Goal: Task Accomplishment & Management: Manage account settings

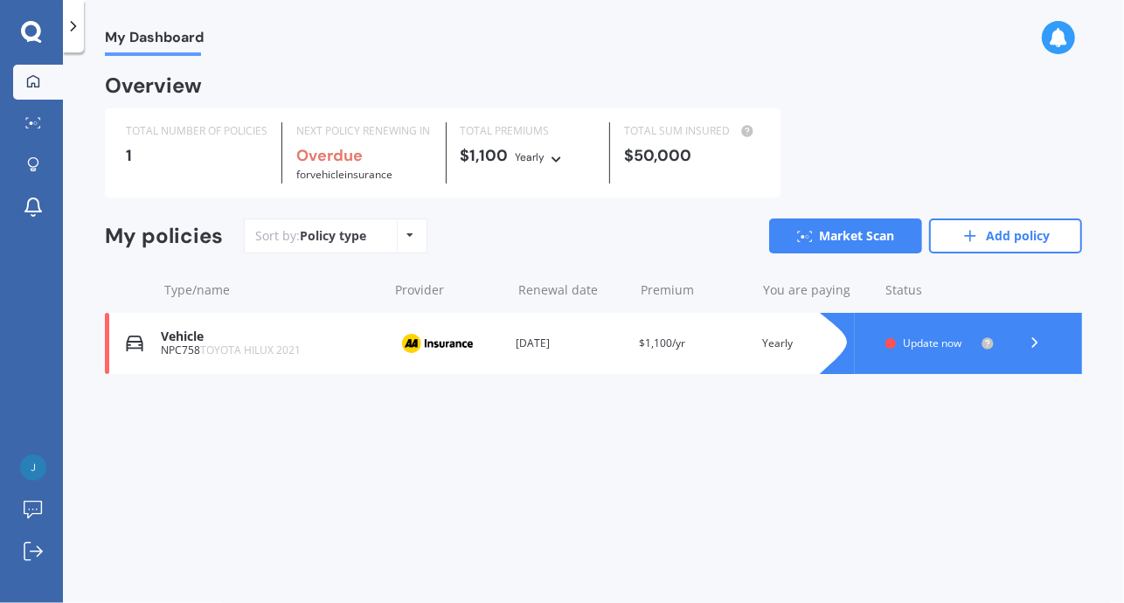
drag, startPoint x: 352, startPoint y: 160, endPoint x: 843, endPoint y: 160, distance: 490.3
click at [840, 161] on div "TOTAL NUMBER OF POLICIES 1 NEXT POLICY RENEWING IN Overdue for Vehicle insuranc…" at bounding box center [593, 152] width 977 height 89
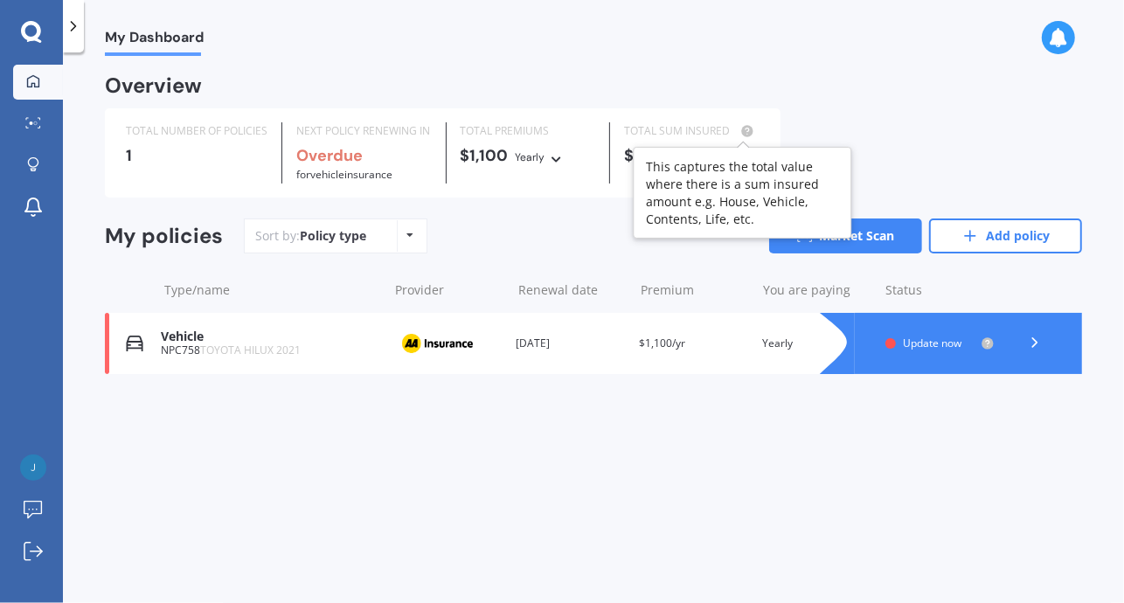
click at [738, 126] on icon at bounding box center [747, 131] width 21 height 14
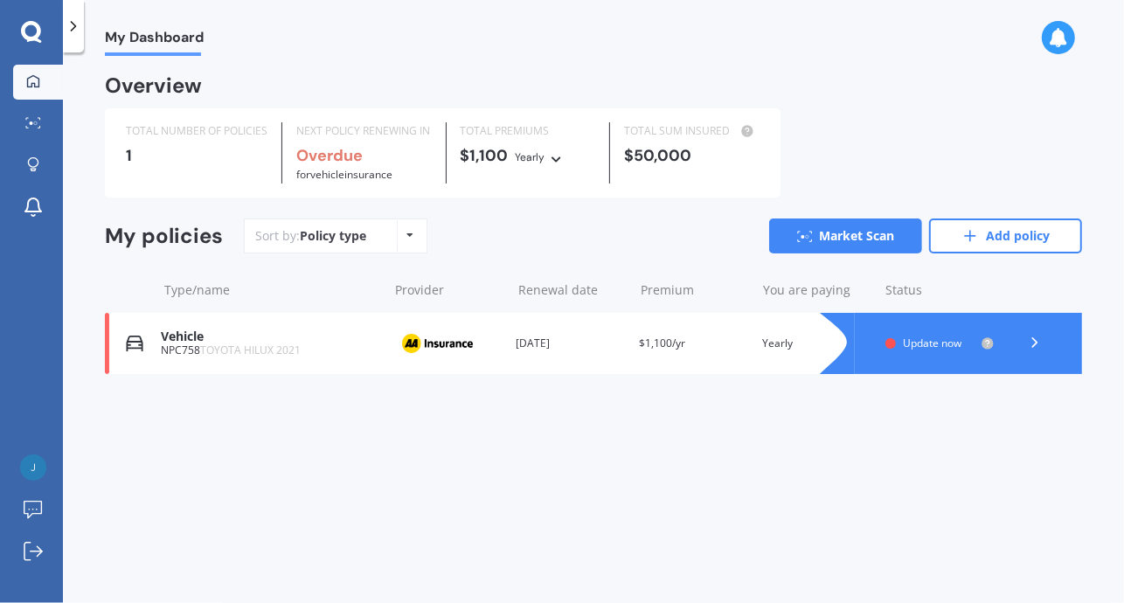
click at [899, 138] on div "TOTAL NUMBER OF POLICIES 1 NEXT POLICY RENEWING IN Overdue for Vehicle insuranc…" at bounding box center [593, 152] width 977 height 89
click at [939, 342] on span "Update now" at bounding box center [932, 343] width 59 height 15
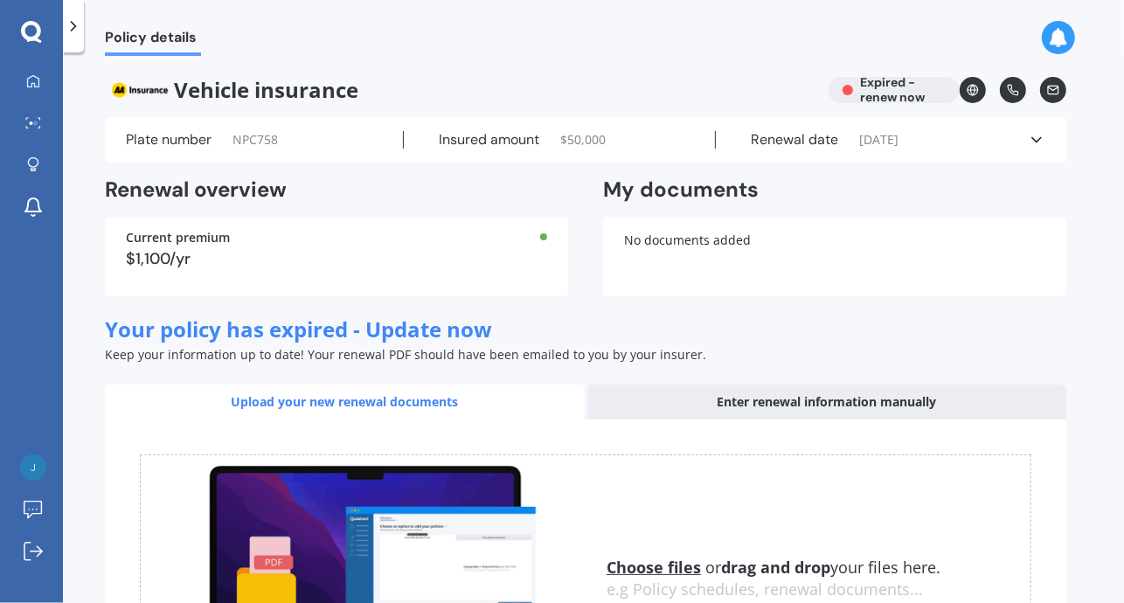
click at [239, 133] on span "NPC758" at bounding box center [254, 139] width 45 height 17
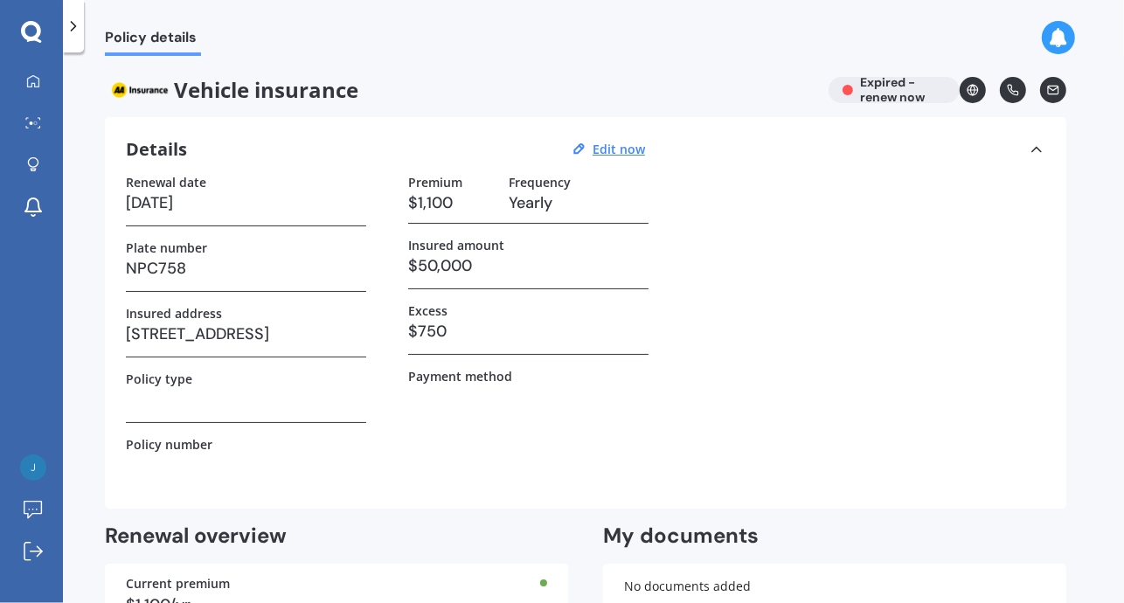
click at [158, 197] on h3 "19/07/2025" at bounding box center [246, 203] width 240 height 26
click at [131, 200] on h3 "19/07/2025" at bounding box center [246, 203] width 240 height 26
click at [630, 151] on u "Edit now" at bounding box center [619, 149] width 52 height 17
select select "19"
select select "07"
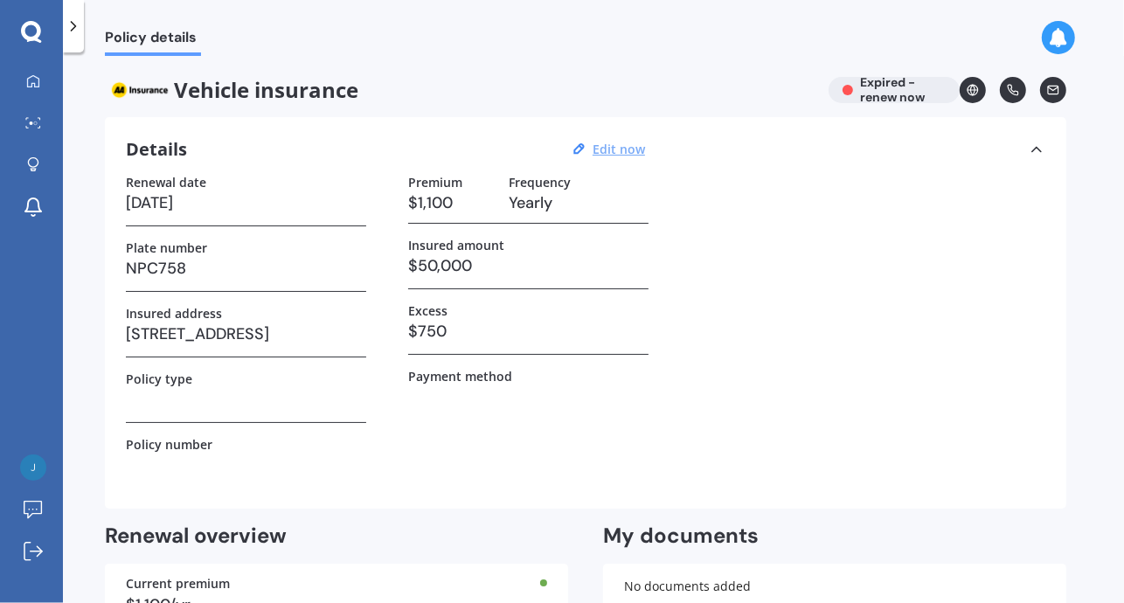
select select "2025"
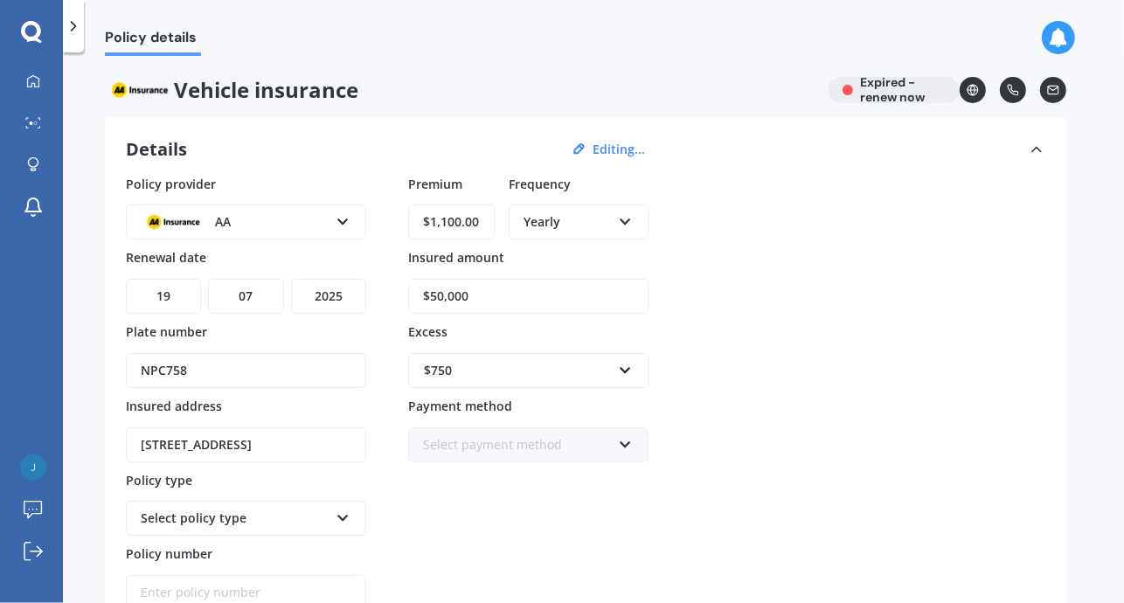
click at [160, 294] on select "DD 01 02 03 04 05 06 07 08 09 10 11 12 13 14 15 16 17 18 19 20 21 22 23 24 25 2…" at bounding box center [163, 296] width 75 height 35
select select "20"
click at [126, 279] on select "DD 01 02 03 04 05 06 07 08 09 10 11 12 13 14 15 16 17 18 19 20 21 22 23 24 25 2…" at bounding box center [163, 296] width 75 height 35
click at [248, 286] on select "MM 01 02 03 04 05 06 07 08 09 10 11 12" at bounding box center [245, 296] width 75 height 35
select select "09"
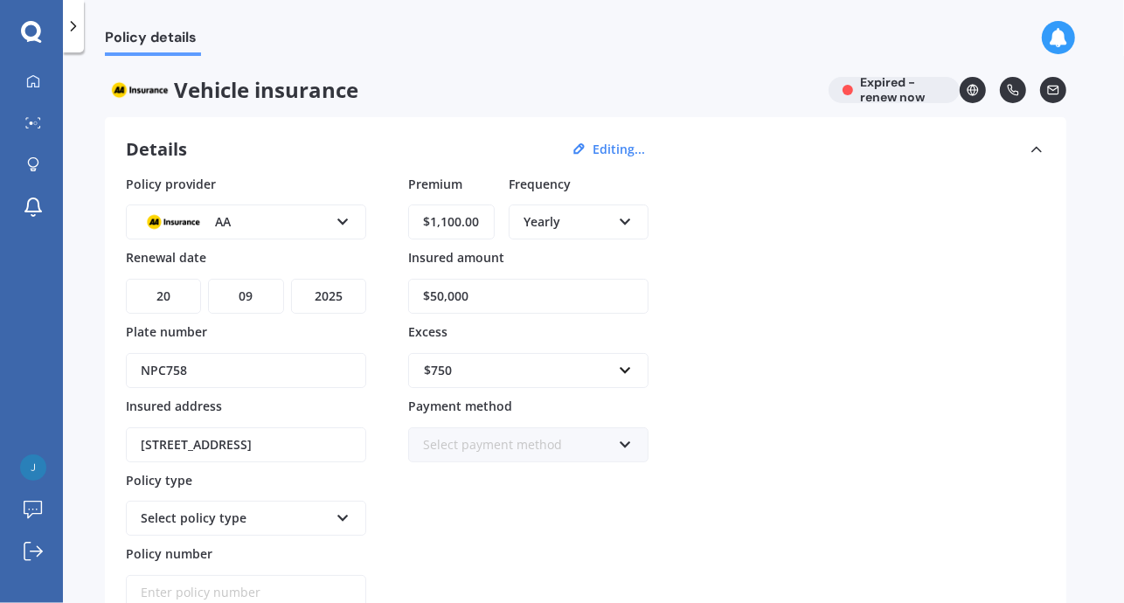
click at [208, 279] on select "MM 01 02 03 04 05 06 07 08 09 10 11 12" at bounding box center [245, 296] width 75 height 35
click at [433, 292] on input "$50,000" at bounding box center [528, 296] width 240 height 35
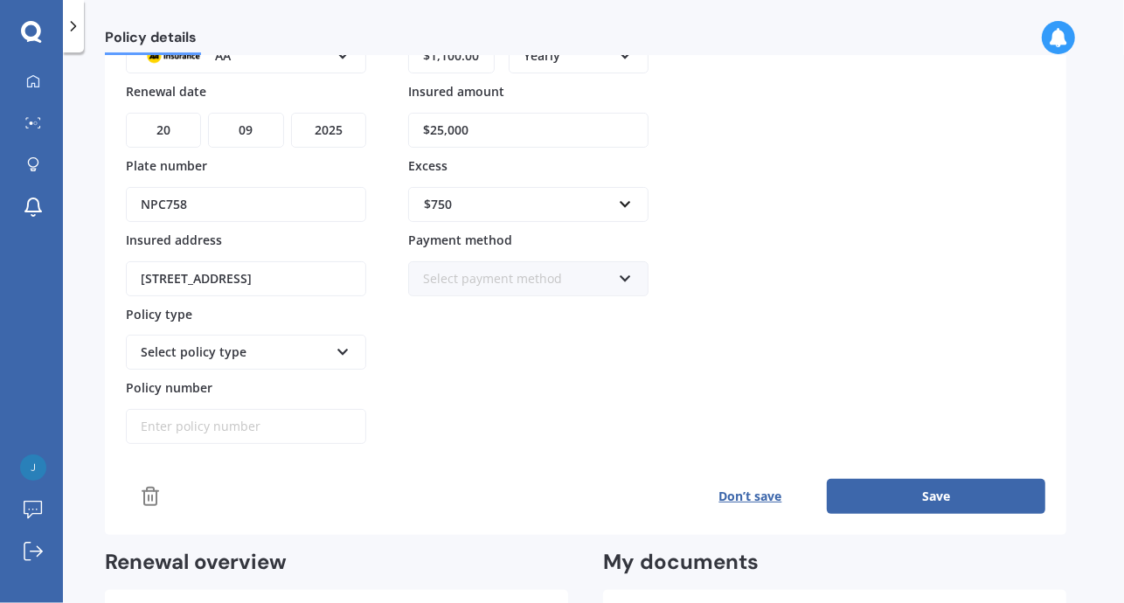
scroll to position [291, 0]
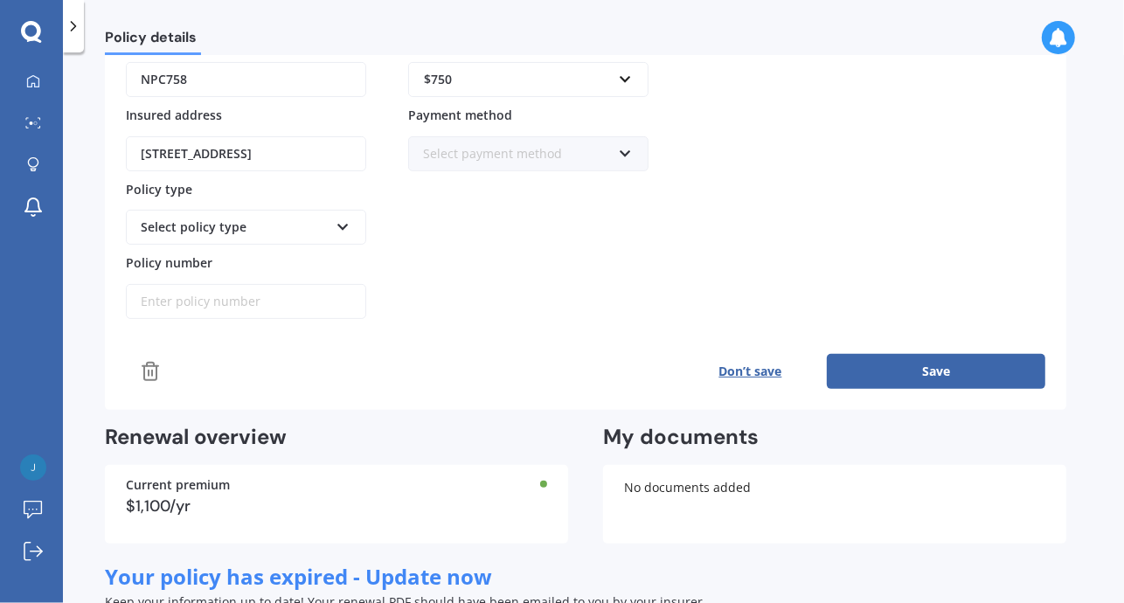
type input "$25,000"
click at [343, 218] on icon at bounding box center [343, 224] width 15 height 12
click at [236, 257] on div "Comprehensive" at bounding box center [246, 260] width 237 height 31
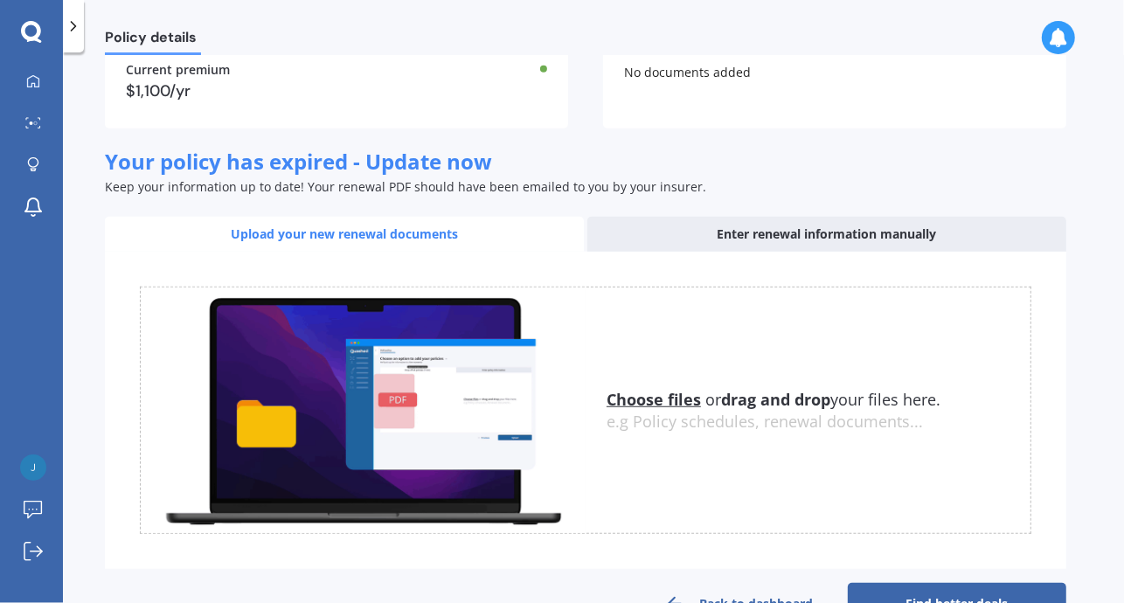
scroll to position [755, 0]
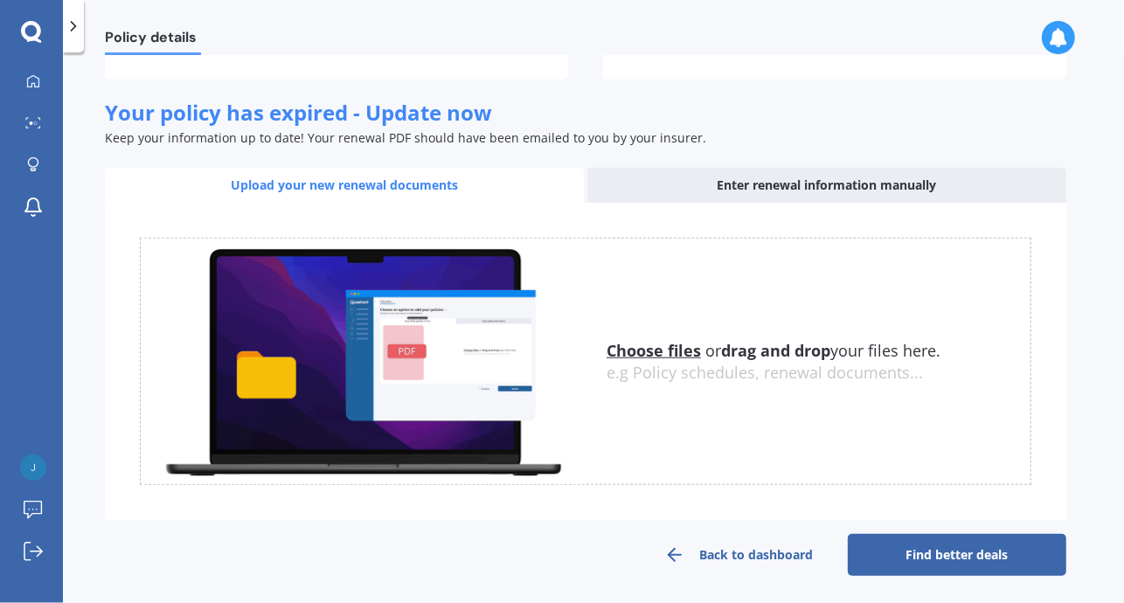
click at [742, 548] on link "Back to dashboard" at bounding box center [738, 555] width 218 height 42
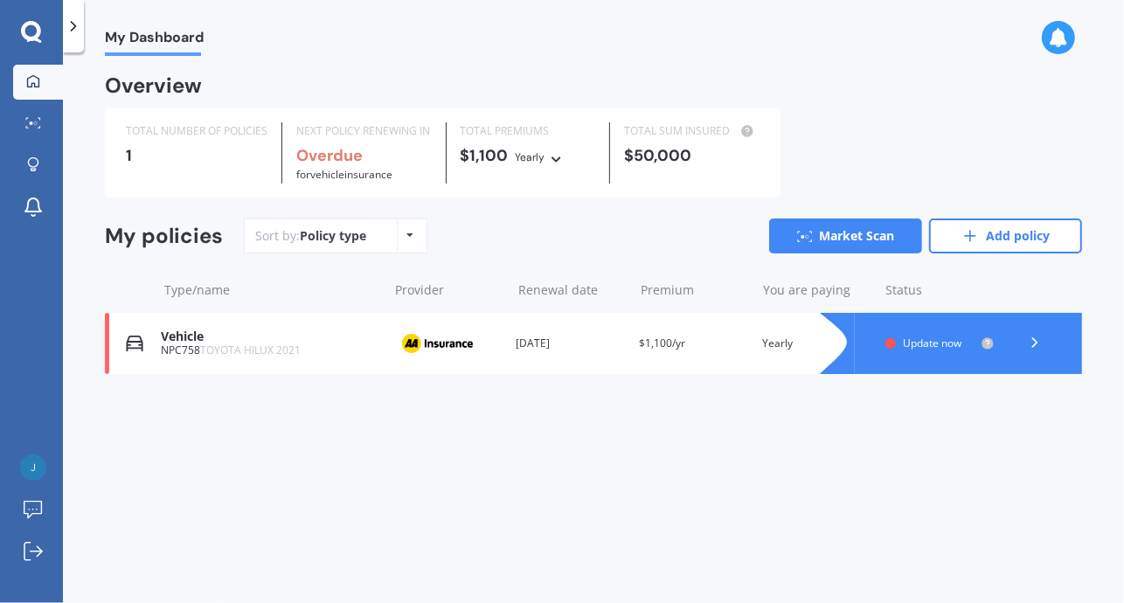
click at [29, 26] on icon at bounding box center [31, 32] width 21 height 23
drag, startPoint x: 689, startPoint y: 150, endPoint x: 615, endPoint y: 154, distance: 73.5
click at [620, 156] on div "TOTAL SUM INSURED $50,000" at bounding box center [691, 152] width 163 height 61
click at [1003, 232] on link "Add policy" at bounding box center [1005, 235] width 153 height 35
click at [135, 343] on img at bounding box center [134, 343] width 17 height 17
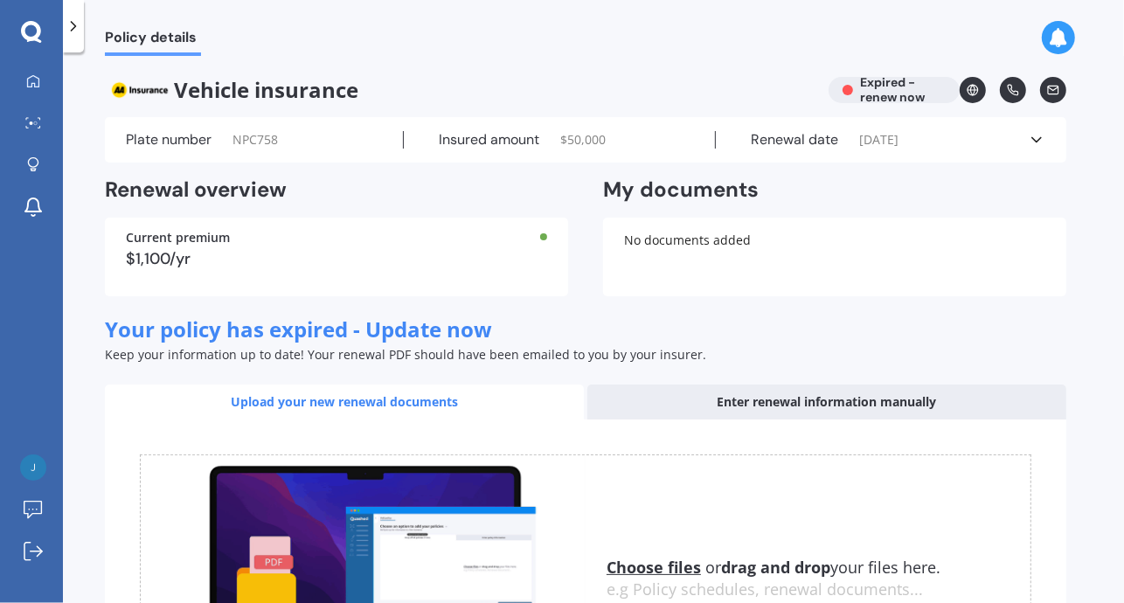
click at [783, 404] on div "Enter renewal information manually" at bounding box center [826, 402] width 479 height 35
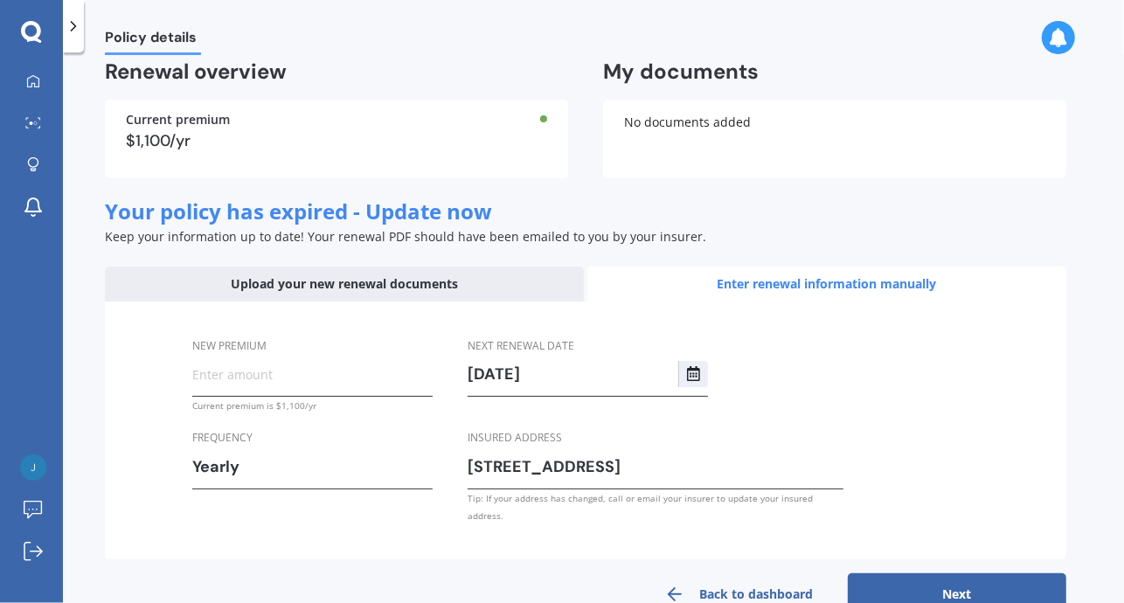
scroll to position [144, 0]
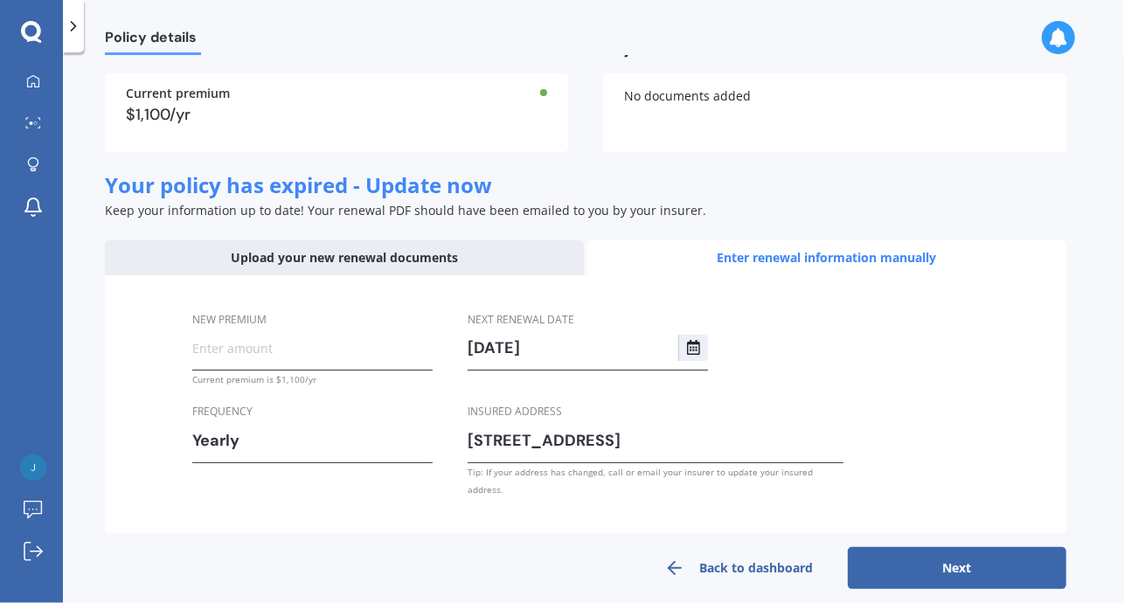
click at [490, 348] on input "19/07/2026" at bounding box center [573, 348] width 211 height 26
click at [541, 345] on input "19/9/2026" at bounding box center [573, 348] width 211 height 26
click at [475, 349] on input "19/9/2025" at bounding box center [573, 348] width 211 height 26
type input "19/07/2026"
click at [262, 356] on input "New premium" at bounding box center [312, 348] width 240 height 26
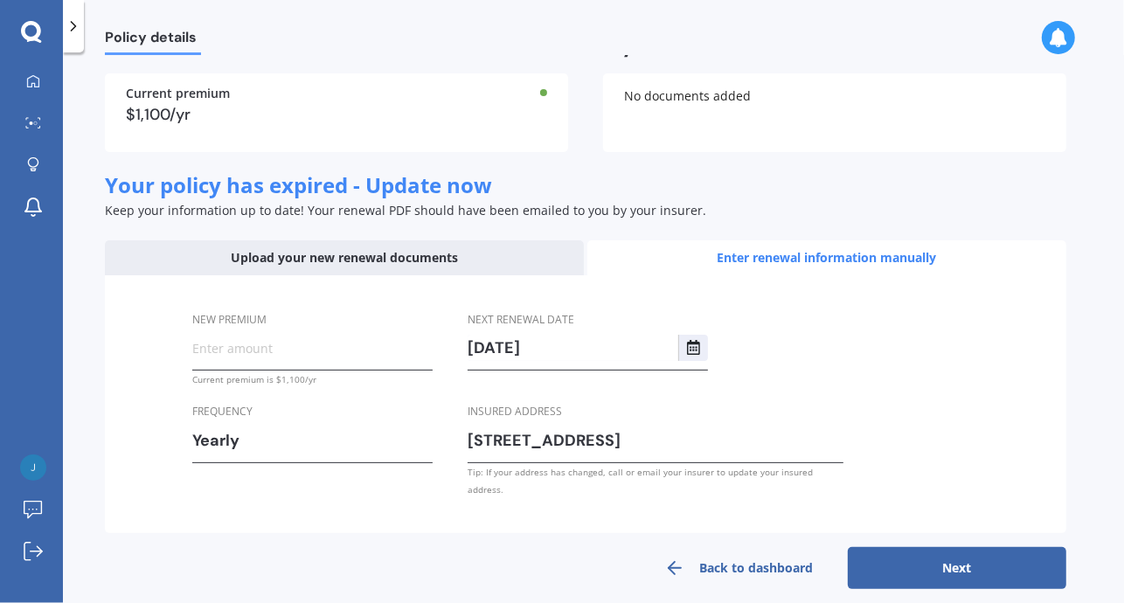
click at [299, 352] on input "New premium" at bounding box center [312, 348] width 240 height 26
